Goal: Information Seeking & Learning: Learn about a topic

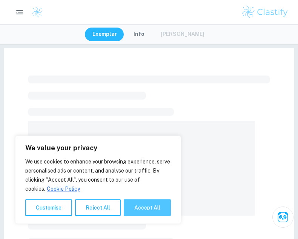
click at [146, 211] on button "Accept All" at bounding box center [147, 207] width 47 height 17
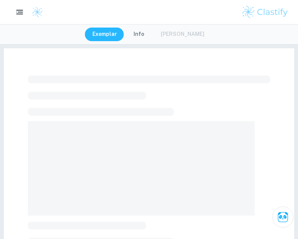
checkbox input "true"
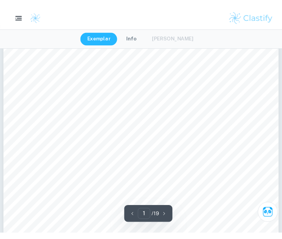
scroll to position [53, 0]
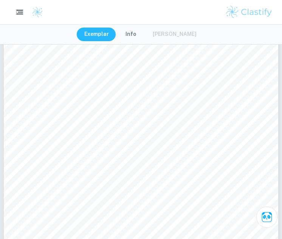
click at [279, 57] on html "We value your privacy We use cookies to enhance your browsing experience, serve…" at bounding box center [141, 66] width 282 height 239
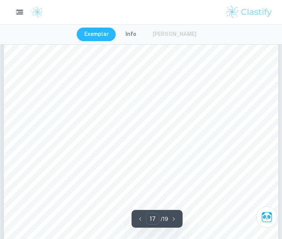
scroll to position [5946, 0]
click at [138, 217] on icon "button" at bounding box center [140, 219] width 8 height 8
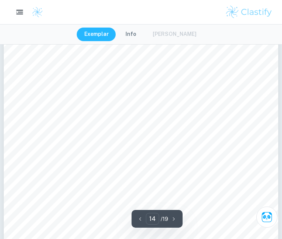
click at [138, 217] on icon "button" at bounding box center [140, 219] width 8 height 8
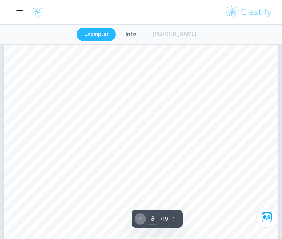
click at [138, 217] on icon "button" at bounding box center [140, 219] width 8 height 8
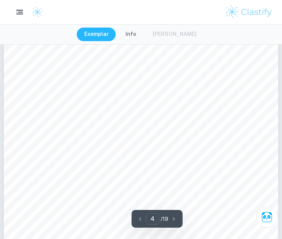
click at [138, 217] on icon "button" at bounding box center [140, 219] width 8 height 8
click at [172, 217] on icon "button" at bounding box center [174, 219] width 8 height 8
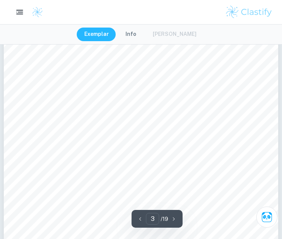
click at [172, 217] on icon "button" at bounding box center [174, 219] width 8 height 8
click at [172, 217] on icon "button" at bounding box center [173, 218] width 2 height 3
click at [172, 217] on icon "button" at bounding box center [174, 219] width 8 height 8
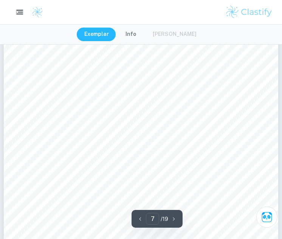
scroll to position [2614, 0]
click at [172, 217] on icon "button" at bounding box center [174, 219] width 8 height 8
click at [172, 216] on icon "button" at bounding box center [174, 219] width 8 height 8
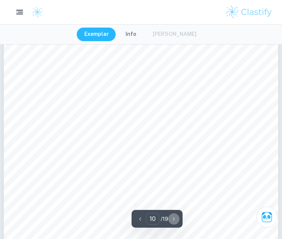
click at [172, 216] on icon "button" at bounding box center [174, 219] width 8 height 8
click at [139, 218] on icon "button" at bounding box center [140, 218] width 2 height 3
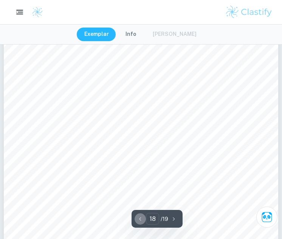
click at [139, 218] on icon "button" at bounding box center [140, 218] width 2 height 3
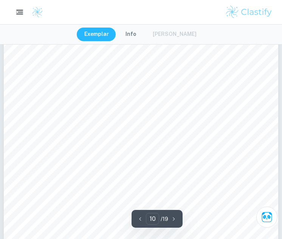
click at [139, 218] on icon "button" at bounding box center [140, 218] width 2 height 3
click at [139, 218] on icon "button" at bounding box center [140, 219] width 8 height 8
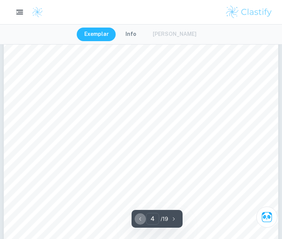
click at [139, 218] on icon "button" at bounding box center [140, 219] width 8 height 8
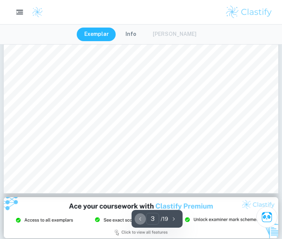
click at [139, 218] on icon "button" at bounding box center [140, 219] width 8 height 8
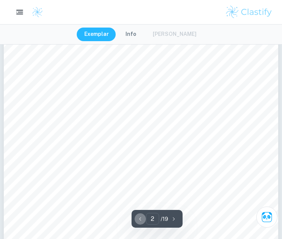
click at [139, 218] on icon "button" at bounding box center [140, 219] width 8 height 8
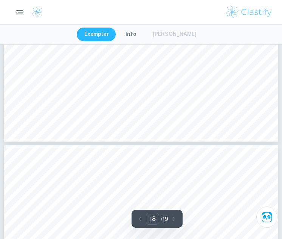
scroll to position [6498, 0]
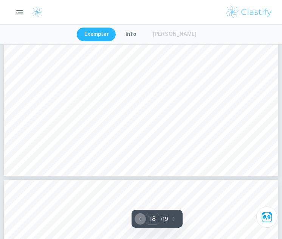
click at [140, 217] on icon "button" at bounding box center [140, 219] width 8 height 8
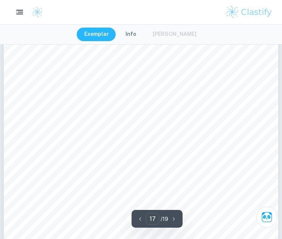
click at [140, 217] on icon "button" at bounding box center [140, 219] width 8 height 8
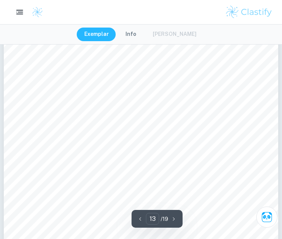
click at [140, 217] on icon "button" at bounding box center [140, 219] width 8 height 8
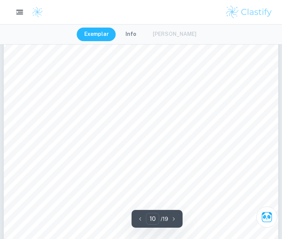
click at [139, 215] on icon "button" at bounding box center [140, 219] width 8 height 8
type input "8"
